Goal: Task Accomplishment & Management: Manage account settings

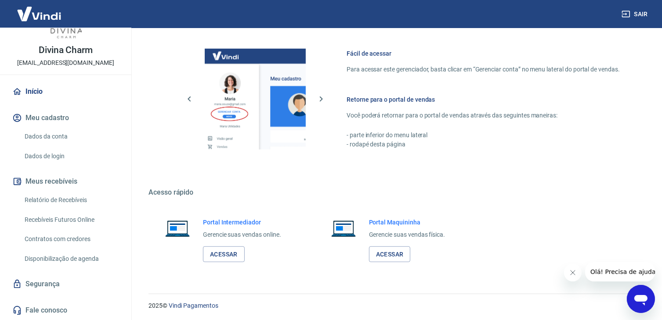
scroll to position [464, 0]
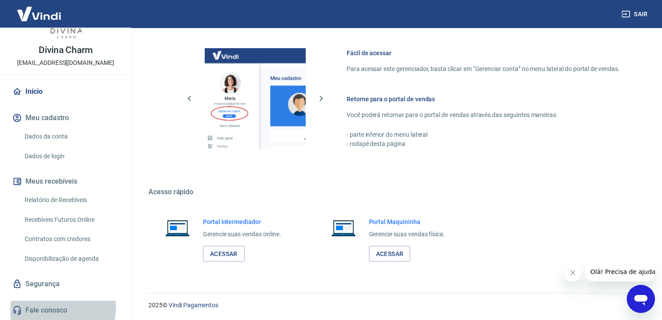
click at [46, 308] on link "Fale conosco" at bounding box center [66, 310] width 110 height 19
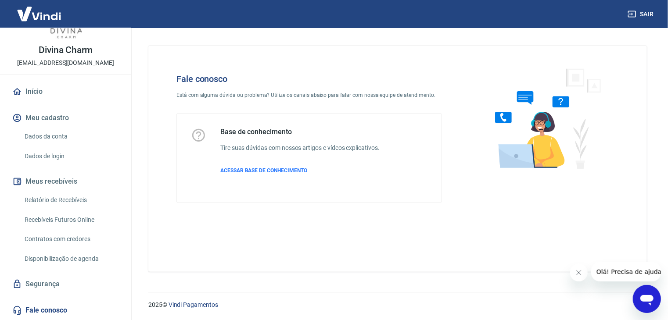
click at [61, 201] on link "Relatório de Recebíveis" at bounding box center [71, 200] width 100 height 18
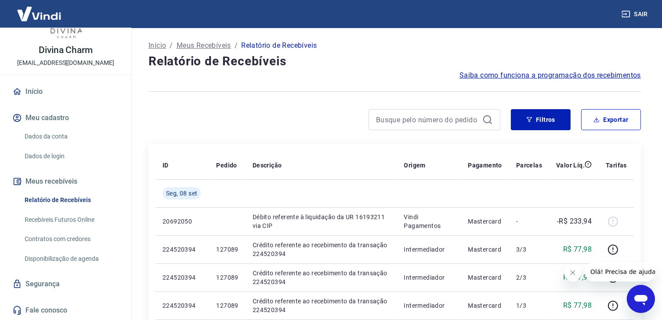
click at [45, 118] on button "Meu cadastro" at bounding box center [66, 117] width 110 height 19
click at [49, 133] on link "Dados da conta" at bounding box center [71, 137] width 100 height 18
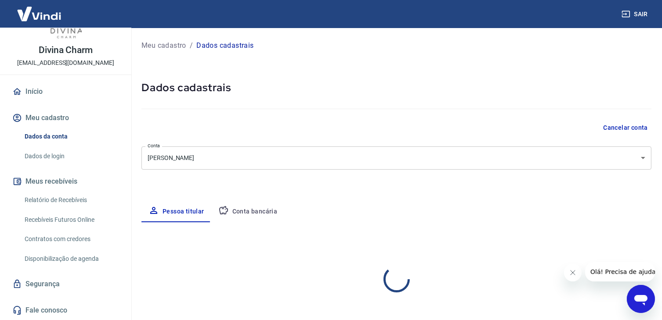
select select "RJ"
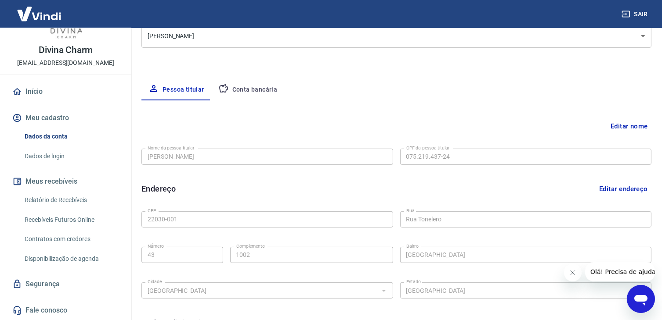
scroll to position [66, 0]
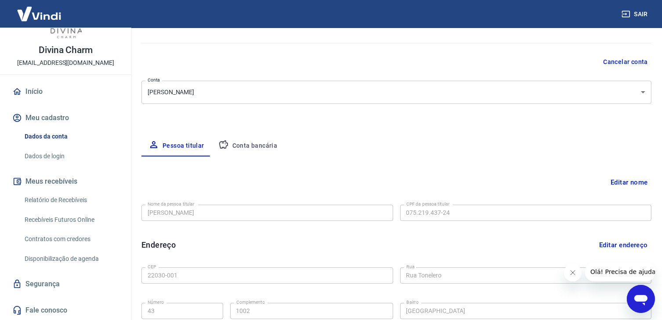
click at [272, 151] on button "Conta bancária" at bounding box center [247, 146] width 73 height 21
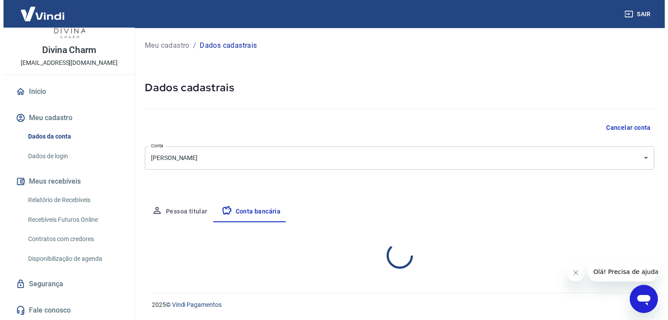
scroll to position [0, 0]
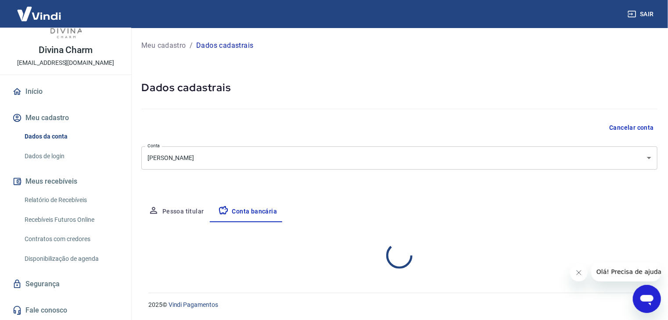
select select "1"
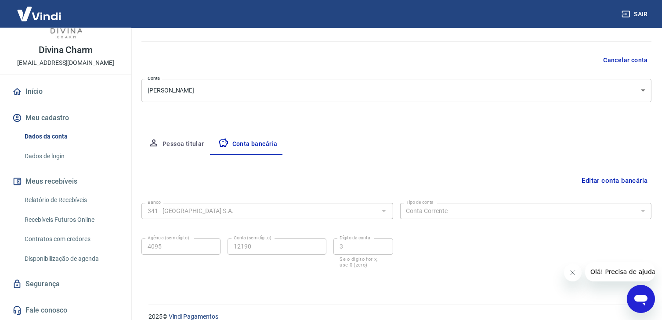
scroll to position [79, 0]
